Goal: Navigation & Orientation: Find specific page/section

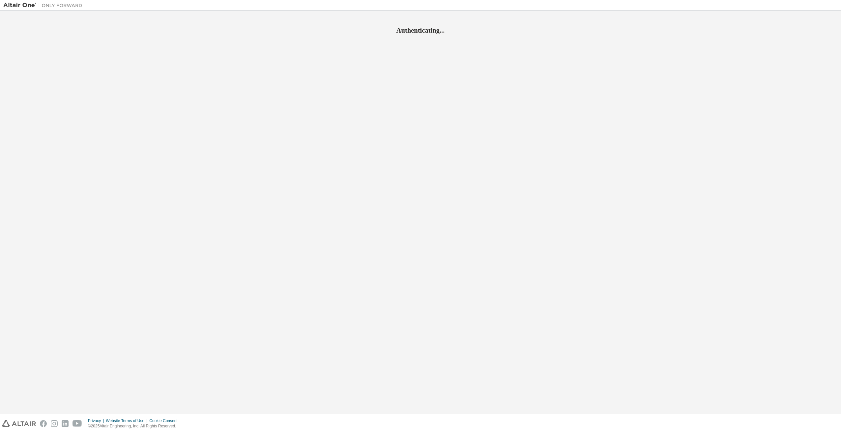
click at [471, 416] on div "Privacy Website Terms of Use Cookie Consent © 2025 Altair Engineering, Inc. All…" at bounding box center [420, 423] width 841 height 19
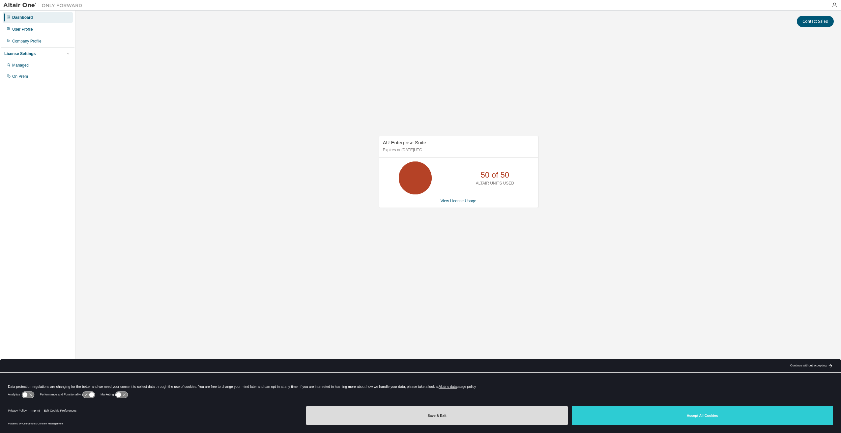
click at [505, 416] on button "Save & Exit" at bounding box center [436, 415] width 261 height 19
